Goal: Find specific page/section: Find specific page/section

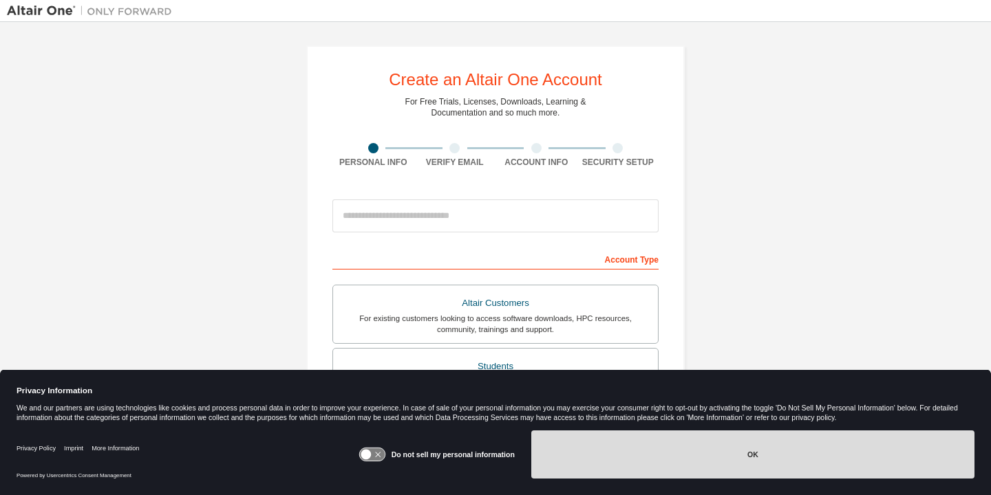
click at [623, 449] on button "OK" at bounding box center [752, 455] width 443 height 48
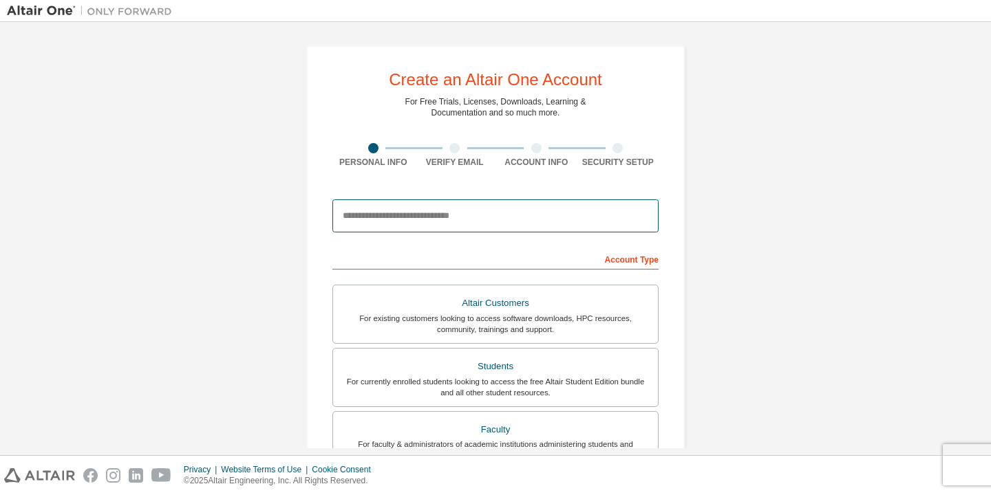
click at [447, 224] on input "email" at bounding box center [495, 215] width 326 height 33
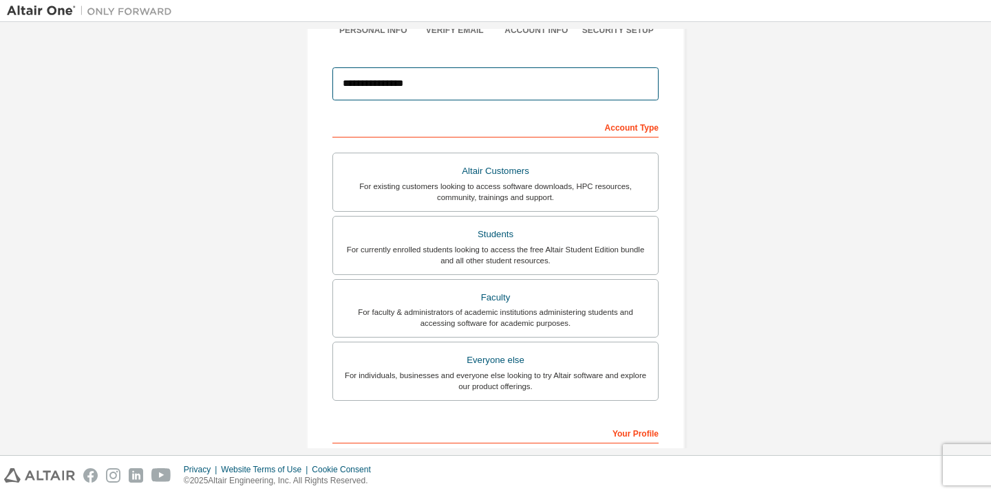
scroll to position [105, 0]
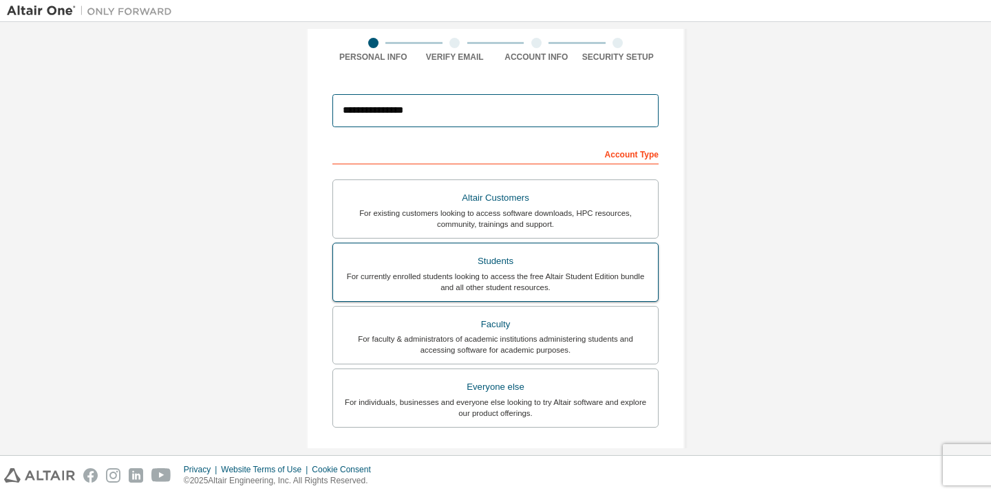
type input "**********"
click at [577, 277] on div "For currently enrolled students looking to access the free Altair Student Editi…" at bounding box center [495, 282] width 308 height 22
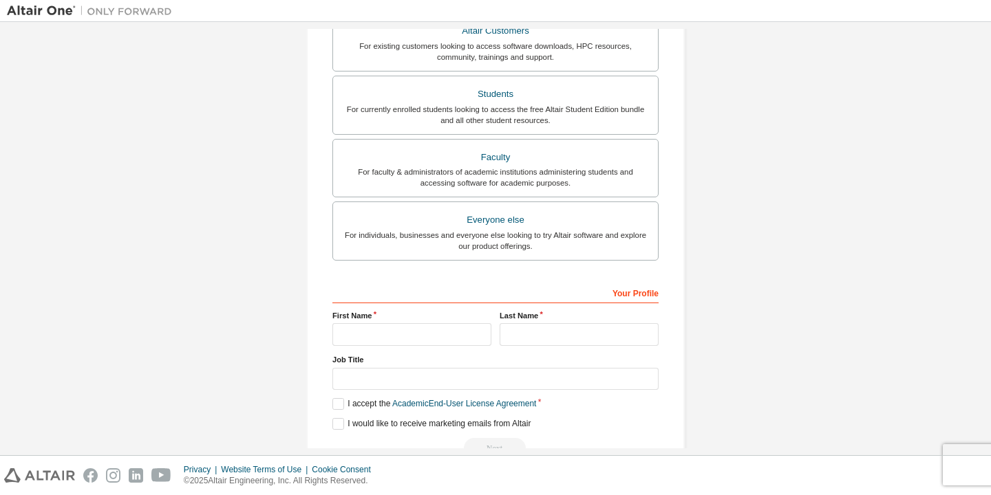
scroll to position [295, 0]
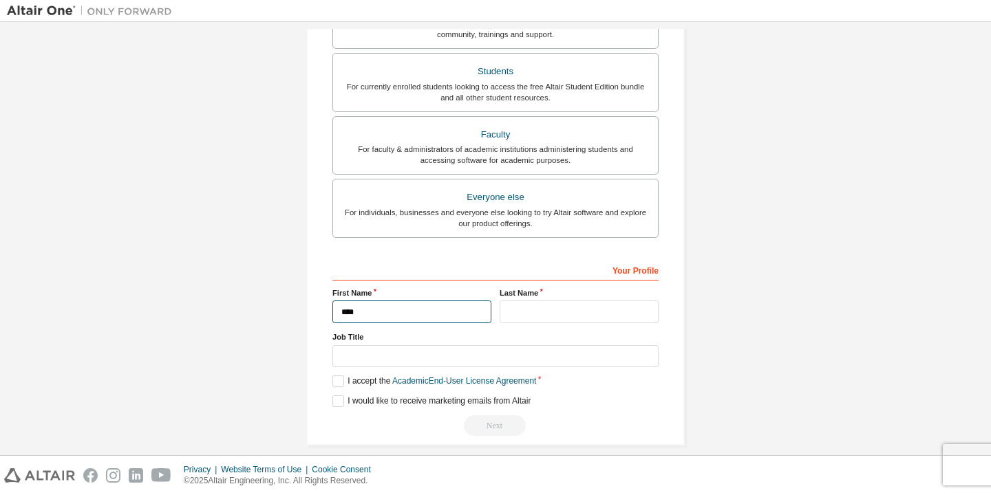
type input "****"
type input "**"
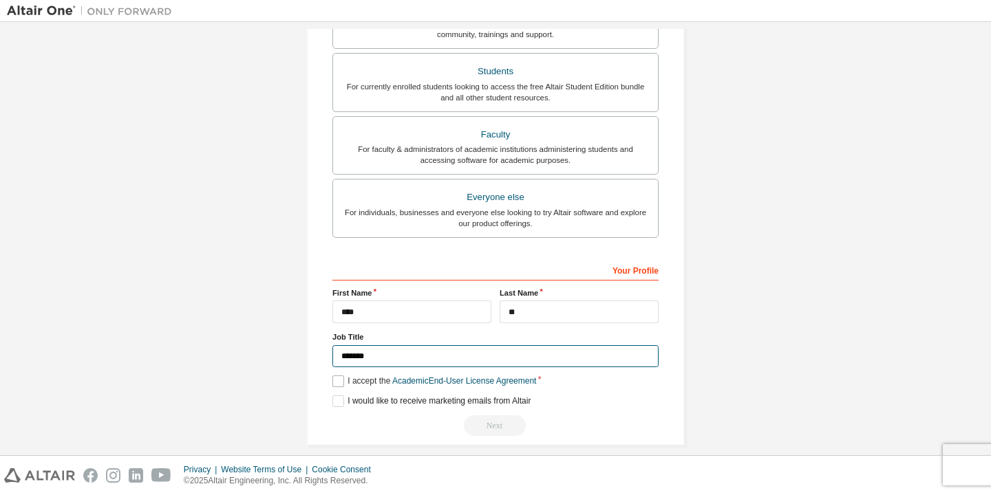
type input "*******"
click at [338, 382] on label "I accept the Academic End-User License Agreement" at bounding box center [434, 382] width 204 height 12
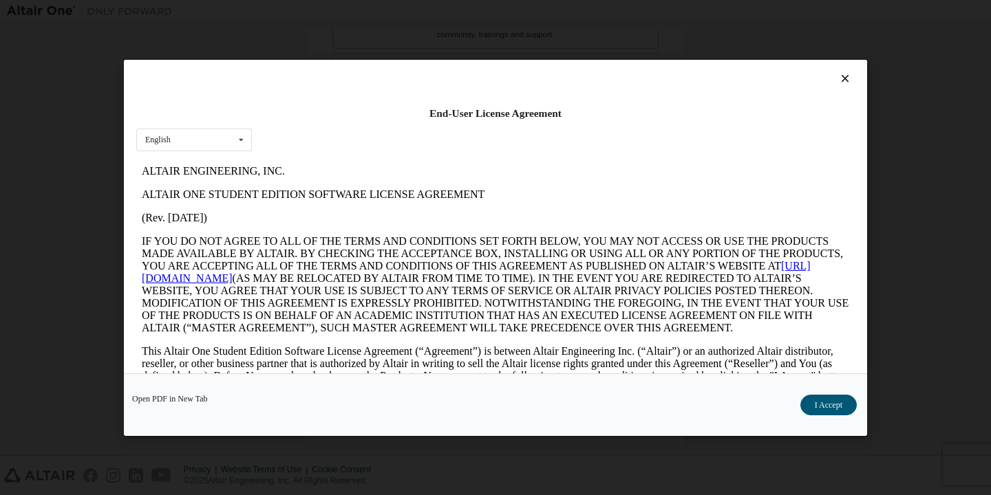
scroll to position [0, 0]
click at [826, 410] on button "I Accept" at bounding box center [828, 405] width 56 height 21
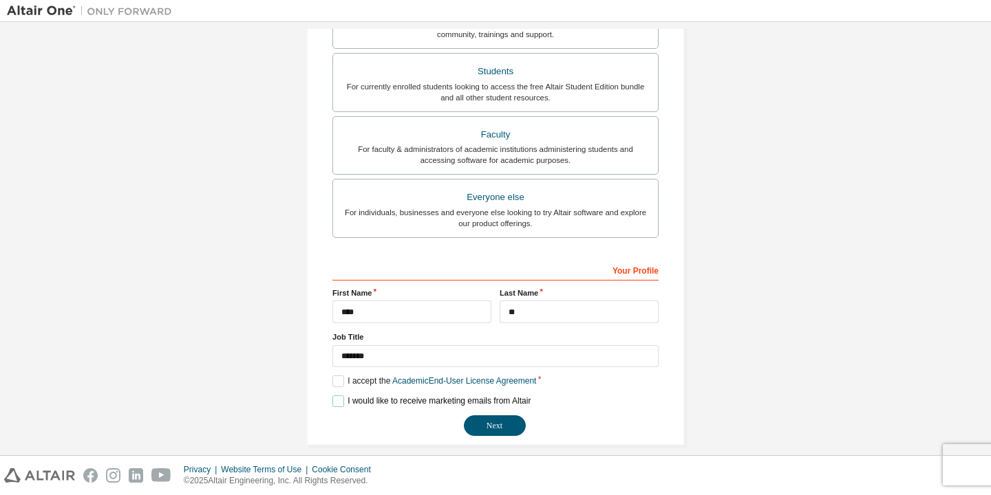
click at [332, 400] on label "I would like to receive marketing emails from Altair" at bounding box center [431, 402] width 198 height 12
click at [334, 400] on label "I would like to receive marketing emails from Altair" at bounding box center [431, 402] width 198 height 12
click at [493, 427] on button "Next" at bounding box center [495, 425] width 62 height 21
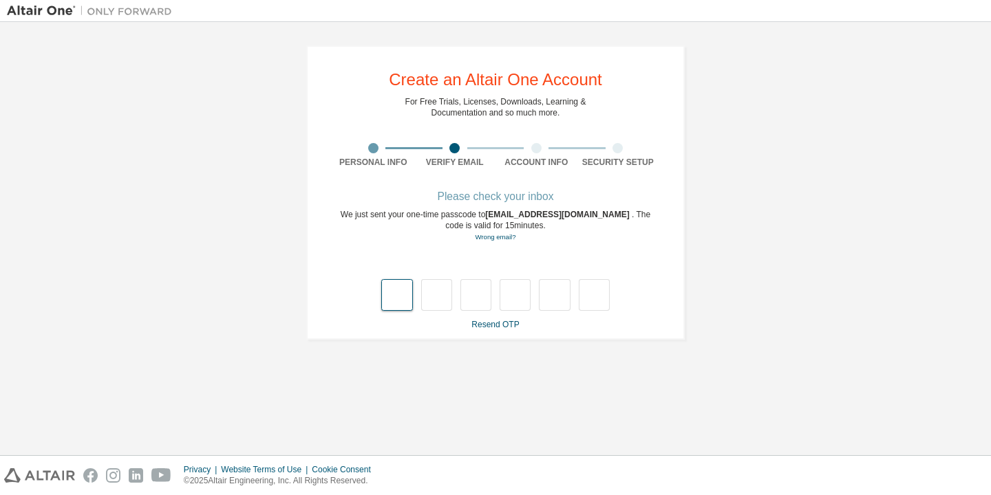
type input "*"
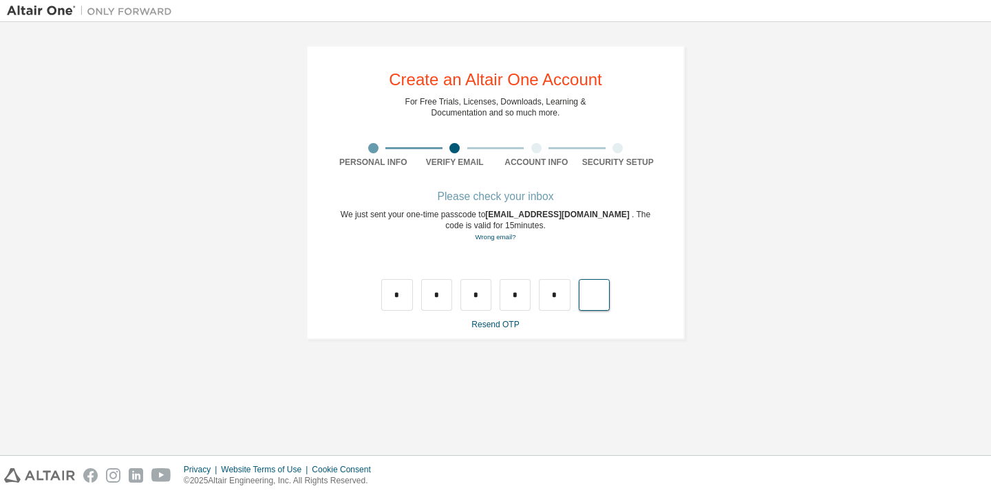
type input "*"
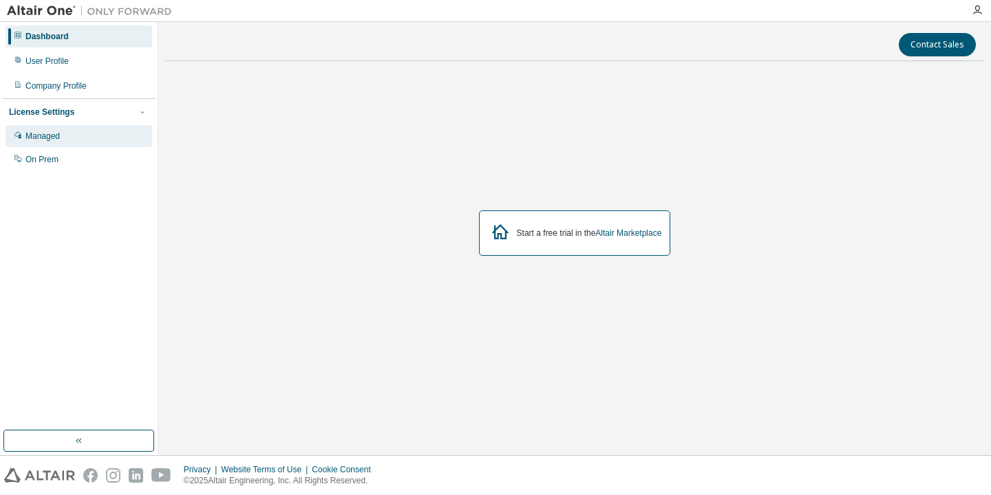
click at [58, 135] on div "Managed" at bounding box center [42, 136] width 34 height 11
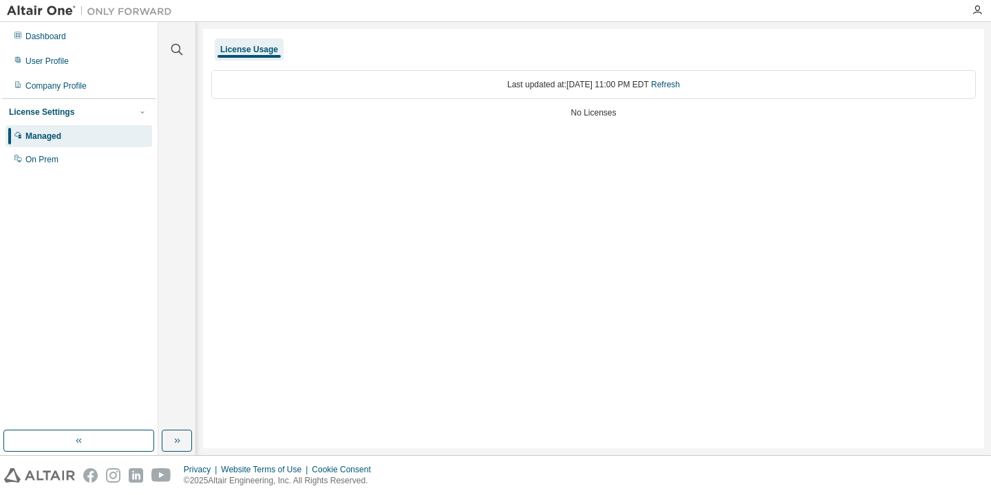
click at [344, 219] on div "License Usage Last updated at: Sun 2025-08-31 11:00 PM EDT Refresh No Licenses" at bounding box center [593, 239] width 781 height 420
click at [50, 32] on div "Dashboard" at bounding box center [45, 36] width 41 height 11
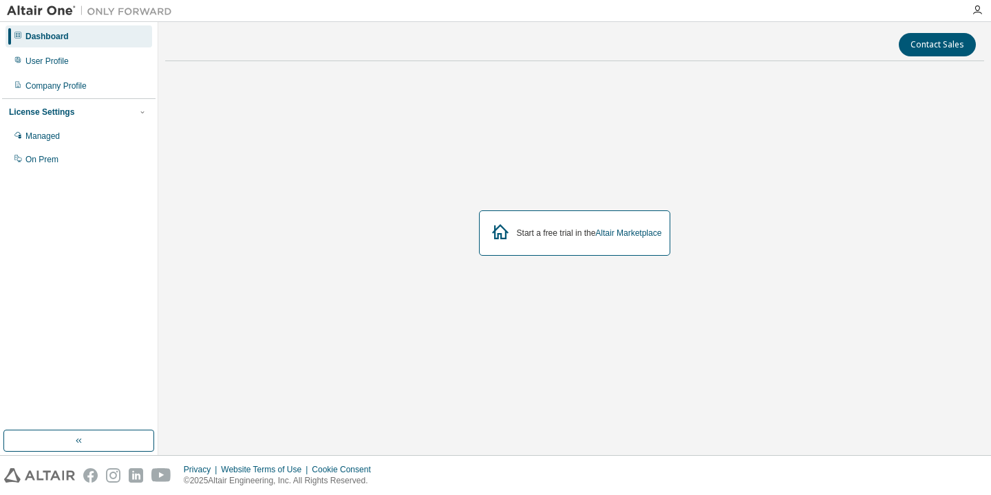
click at [41, 8] on img at bounding box center [93, 11] width 172 height 14
click at [976, 6] on icon "button" at bounding box center [976, 10] width 11 height 11
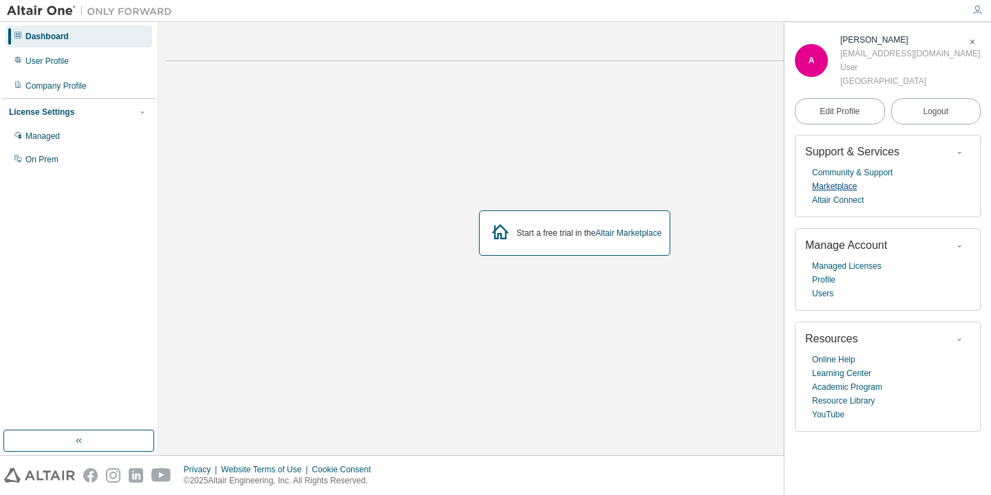
click at [851, 184] on link "Marketplace" at bounding box center [834, 187] width 45 height 14
click at [105, 239] on div "Dashboard User Profile Company Profile License Settings Managed On Prem" at bounding box center [78, 226] width 153 height 404
click at [43, 133] on div "Managed" at bounding box center [42, 136] width 34 height 11
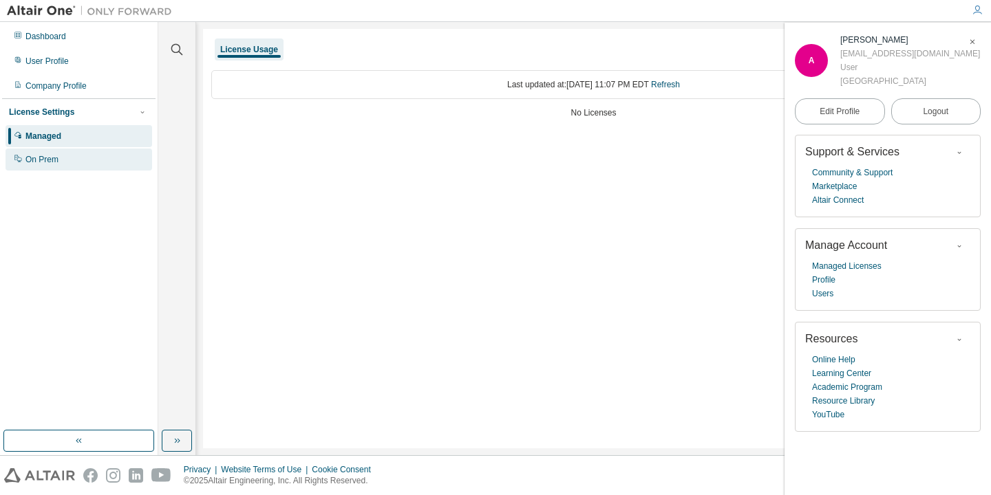
click at [72, 159] on div "On Prem" at bounding box center [79, 160] width 147 height 22
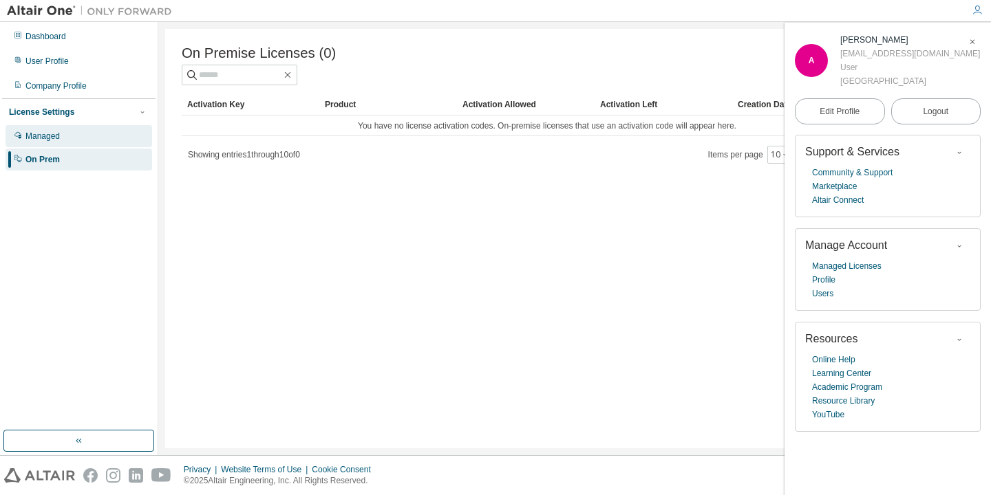
click at [65, 131] on div "Managed" at bounding box center [79, 136] width 147 height 22
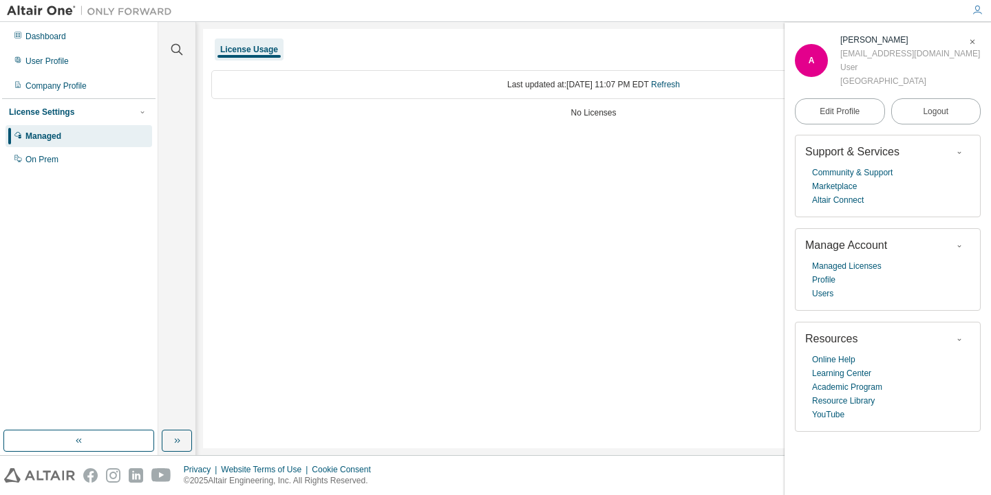
scroll to position [19, 0]
click at [875, 380] on link "Academic Program" at bounding box center [847, 387] width 70 height 14
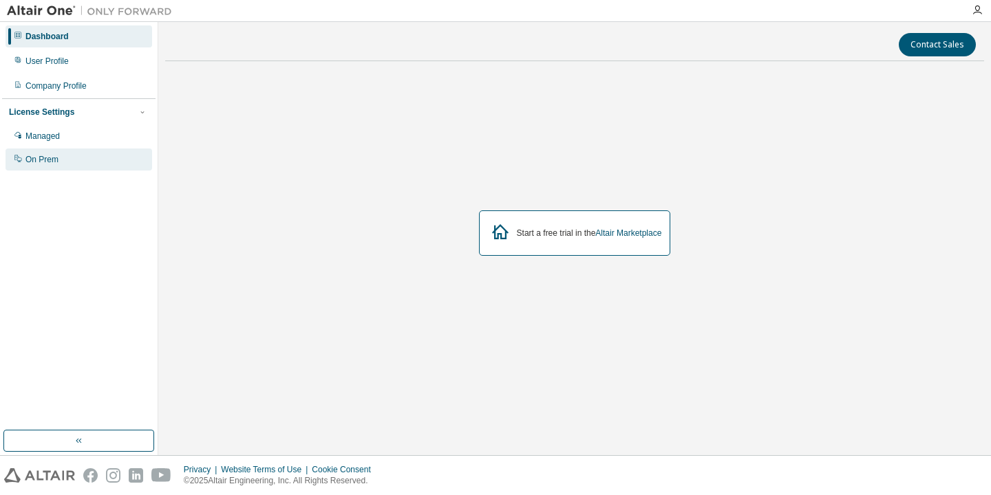
click at [48, 159] on div "On Prem" at bounding box center [41, 159] width 33 height 11
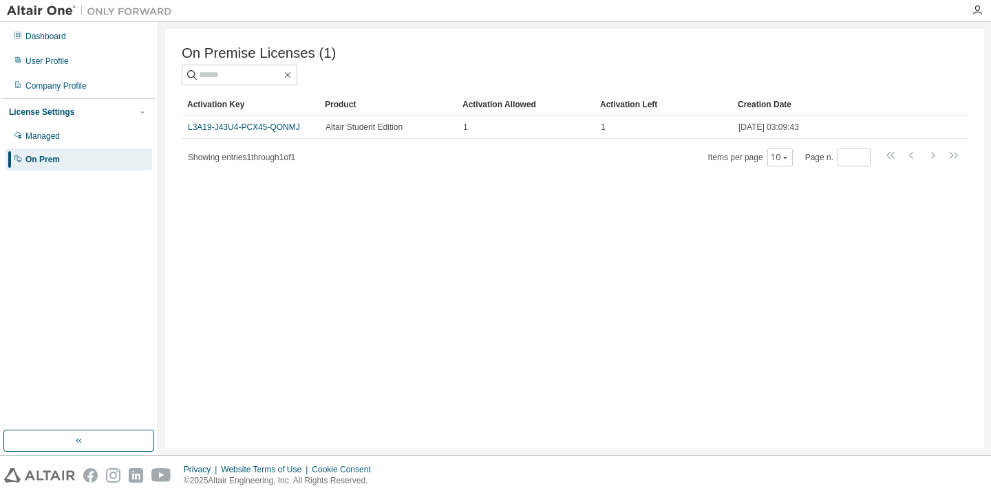
click at [462, 271] on div "On Premise Licenses (1) Clear Load Save Save As Field Operator Value Select fil…" at bounding box center [574, 239] width 819 height 420
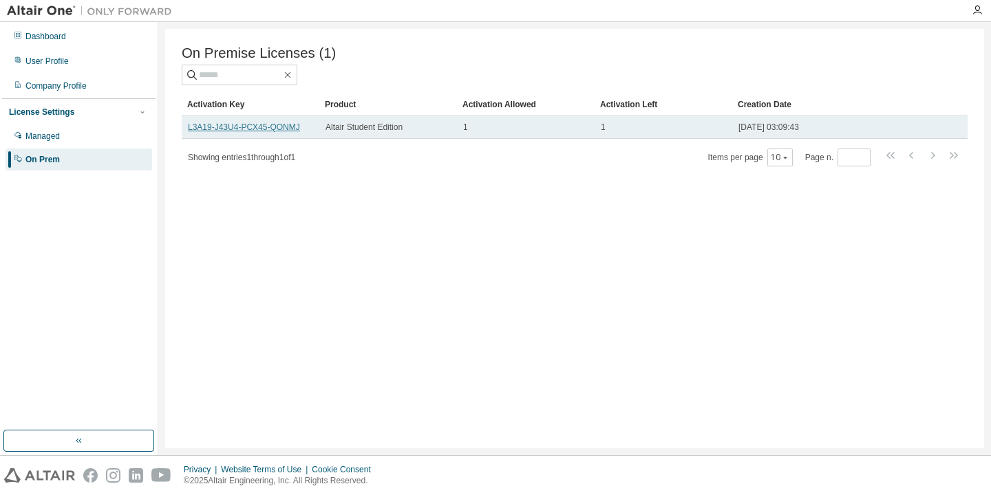
click at [264, 128] on link "L3A19-J43U4-PCX45-QONMJ" at bounding box center [244, 127] width 112 height 10
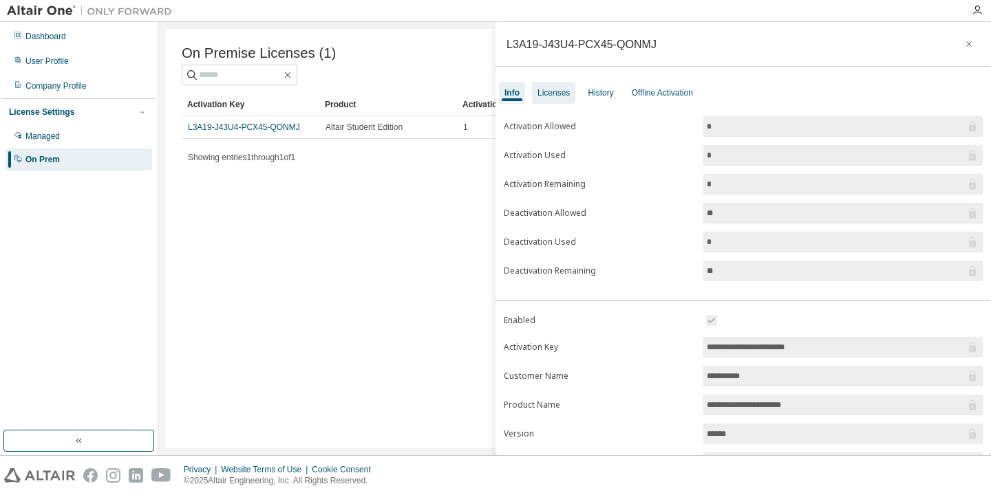
click at [561, 87] on div "Licenses" at bounding box center [553, 92] width 32 height 11
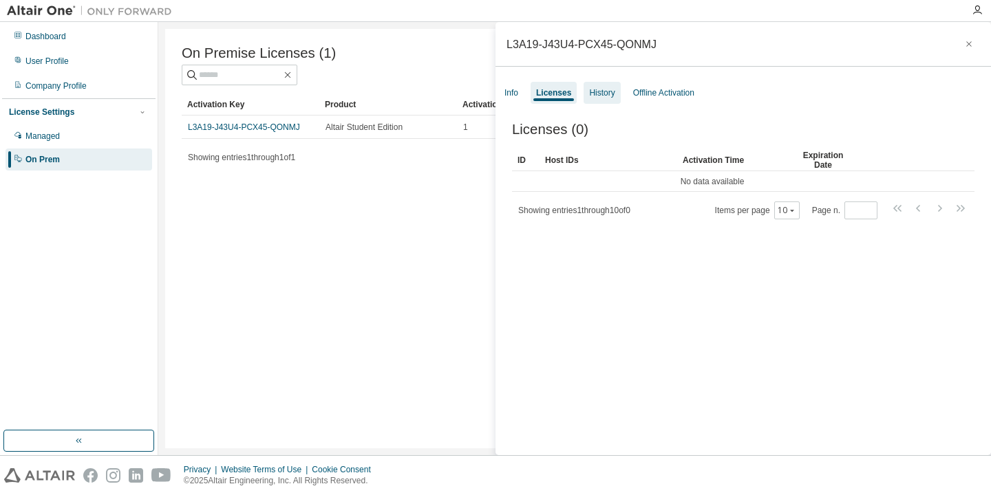
click at [609, 88] on div "History" at bounding box center [601, 92] width 25 height 11
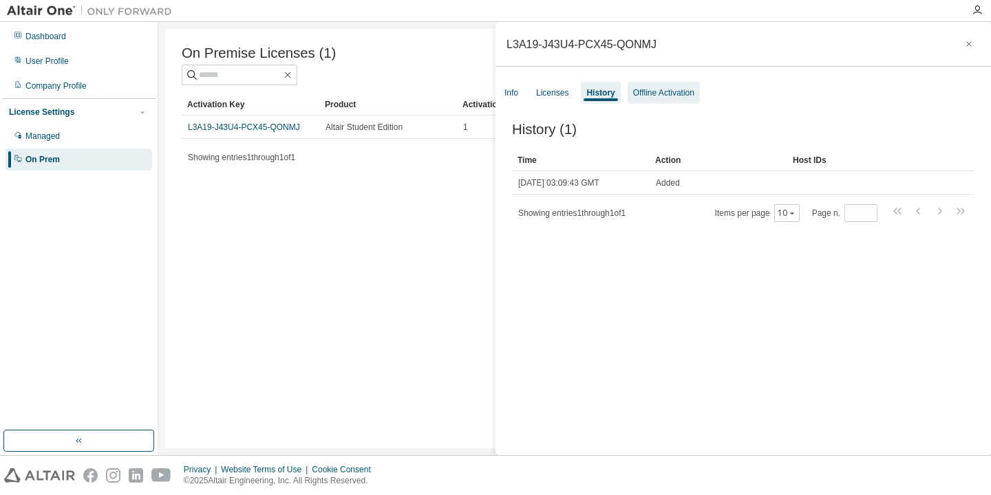
click at [671, 91] on div "Offline Activation" at bounding box center [663, 92] width 61 height 11
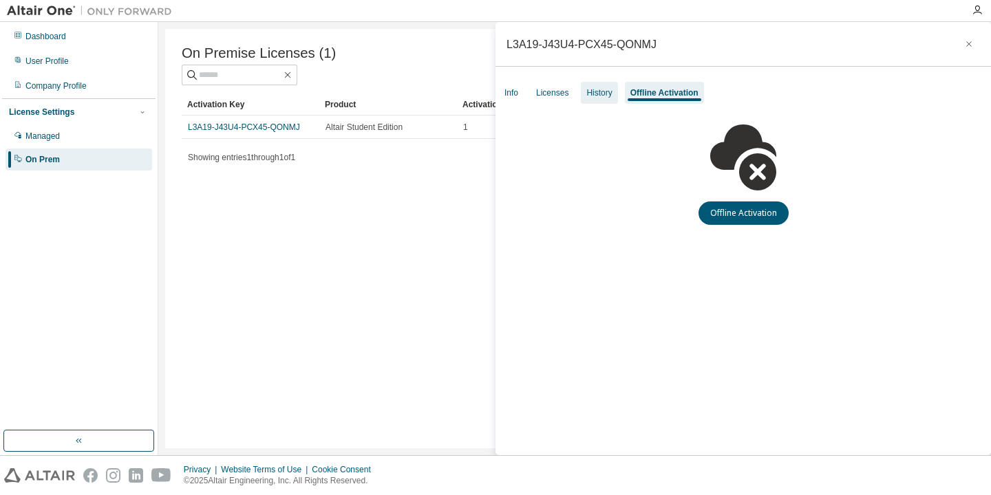
click at [601, 89] on div "History" at bounding box center [598, 92] width 25 height 11
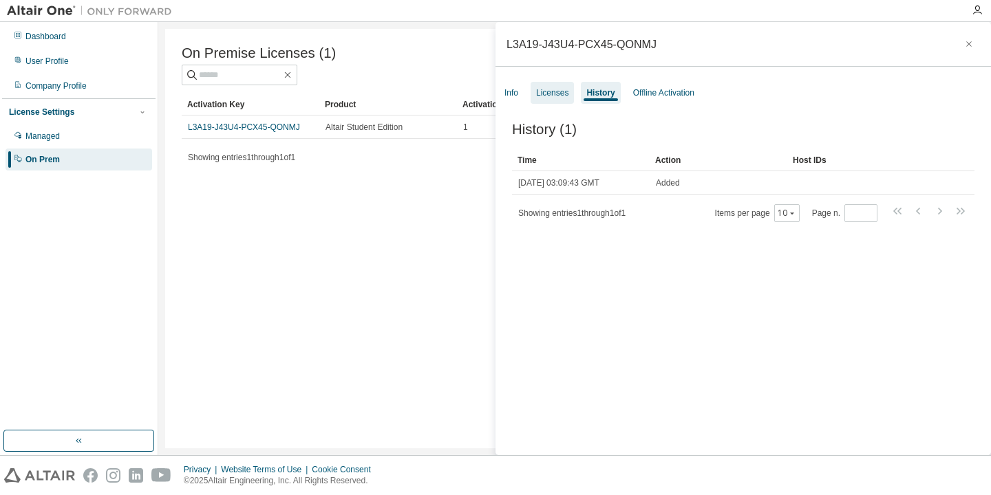
click at [560, 91] on div "Licenses" at bounding box center [552, 92] width 32 height 11
click at [510, 92] on div "Info" at bounding box center [511, 92] width 14 height 11
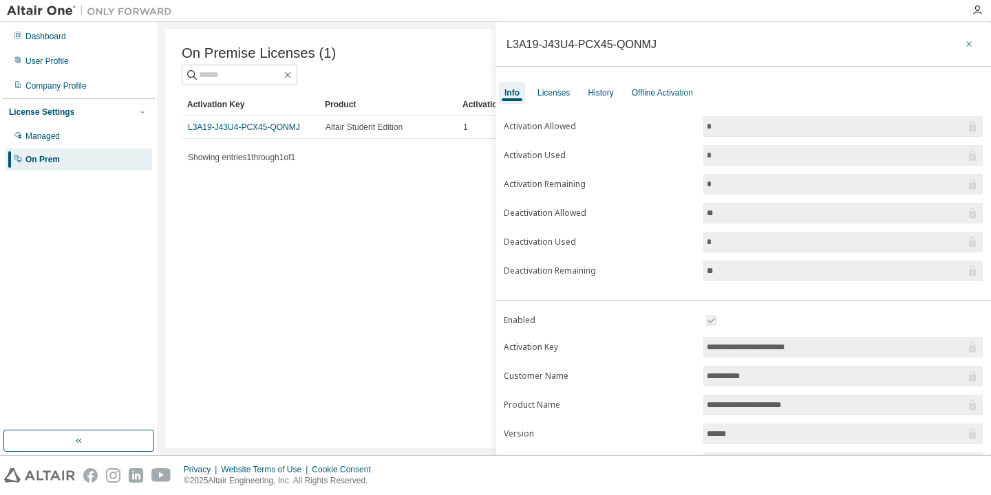
click at [964, 45] on icon "button" at bounding box center [969, 44] width 10 height 11
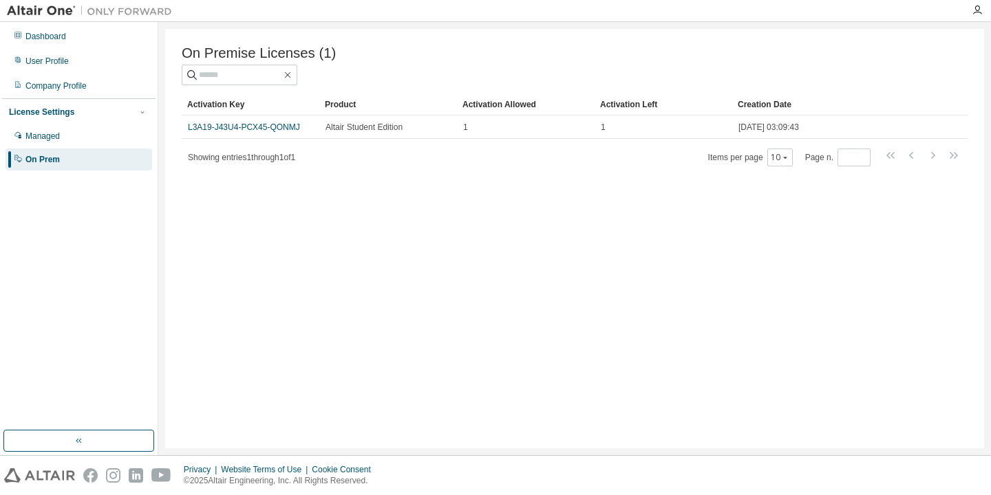
click at [556, 337] on div "On Premise Licenses (1) Clear Load Save Save As Field Operator Value Select fil…" at bounding box center [574, 239] width 819 height 420
click at [567, 235] on div "On Premise Licenses (1) Clear Load Save Save As Field Operator Value Select fil…" at bounding box center [574, 239] width 819 height 420
click at [57, 134] on div "Managed" at bounding box center [42, 136] width 34 height 11
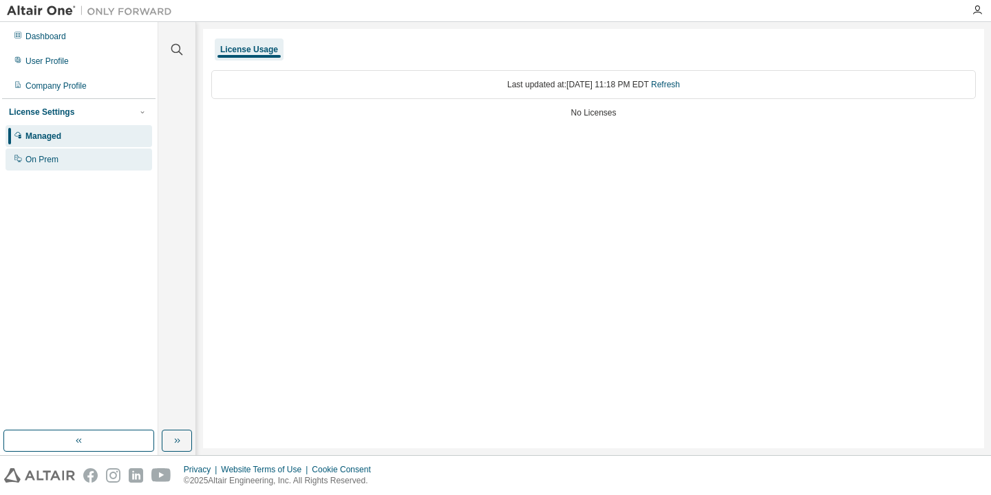
click at [61, 155] on div "On Prem" at bounding box center [79, 160] width 147 height 22
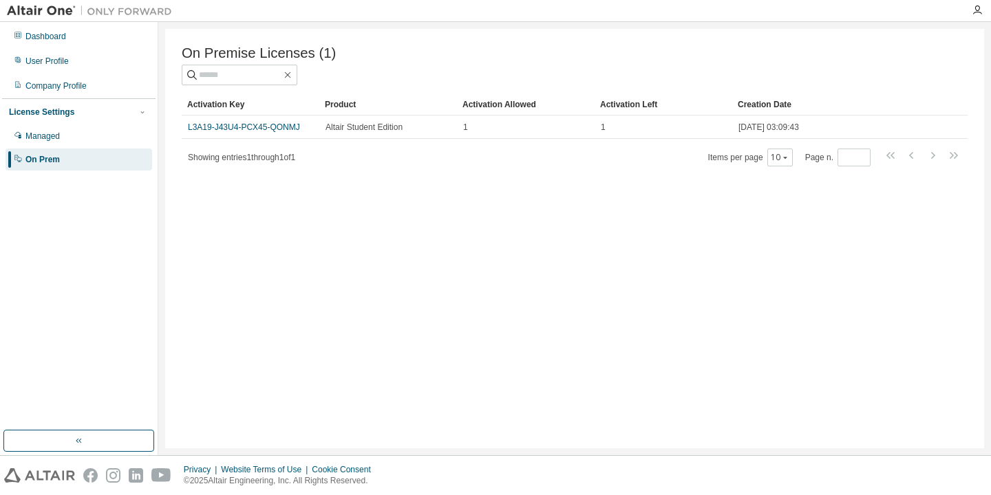
click at [281, 208] on div "On Premise Licenses (1) Clear Load Save Save As Field Operator Value Select fil…" at bounding box center [574, 239] width 819 height 420
click at [66, 36] on div "Dashboard" at bounding box center [45, 36] width 41 height 11
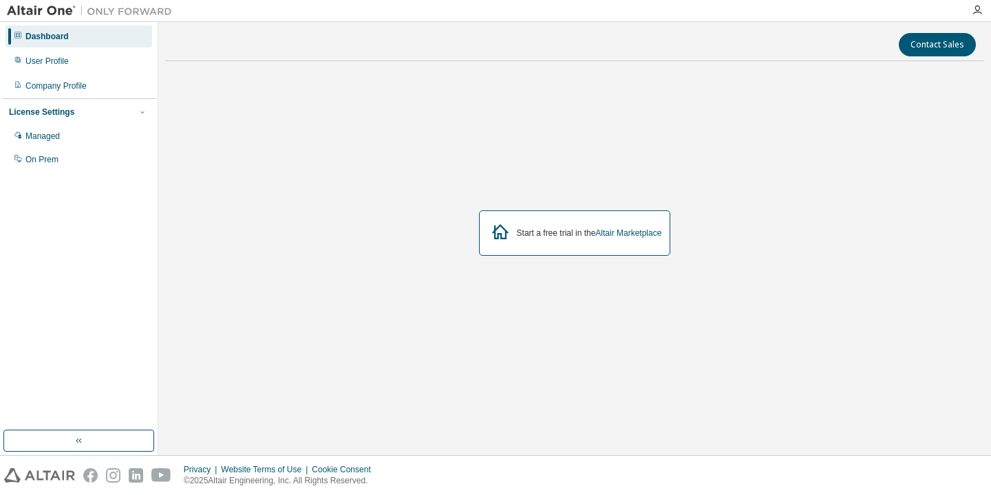
click at [622, 238] on div "Start a free trial in the Altair Marketplace" at bounding box center [589, 233] width 145 height 11
click at [624, 233] on link "Altair Marketplace" at bounding box center [628, 233] width 66 height 10
